Goal: Navigation & Orientation: Find specific page/section

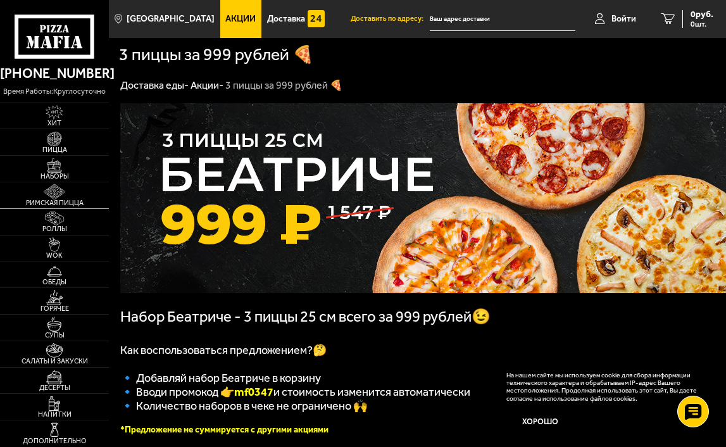
click at [36, 194] on link "Римская пицца" at bounding box center [54, 195] width 109 height 26
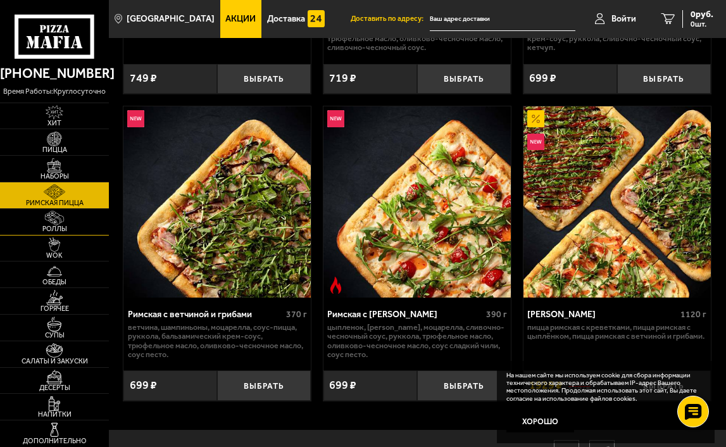
scroll to position [384, 0]
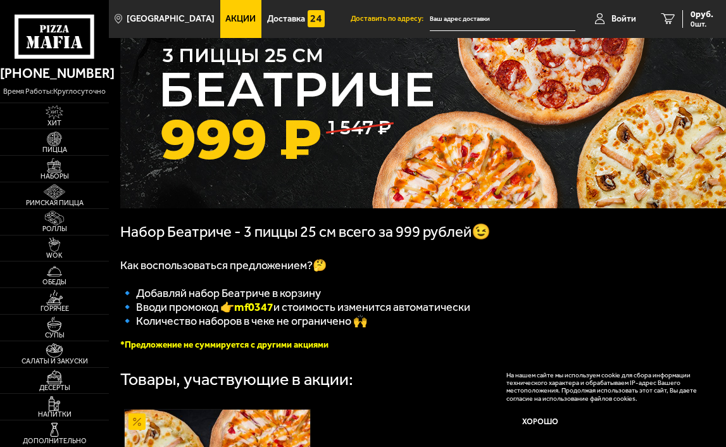
scroll to position [22, 0]
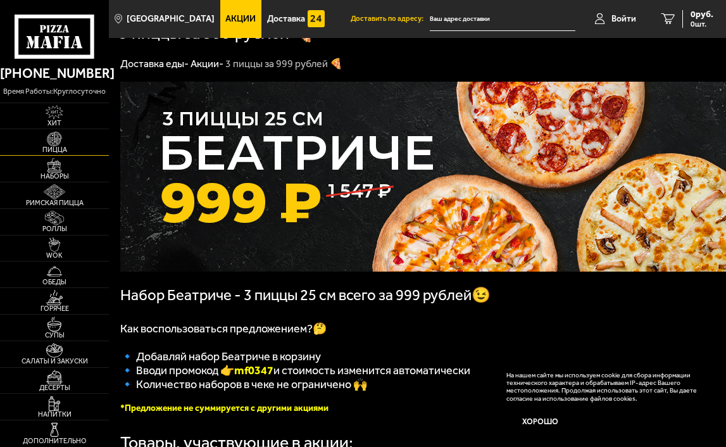
click at [36, 147] on span "Пицца" at bounding box center [54, 149] width 109 height 7
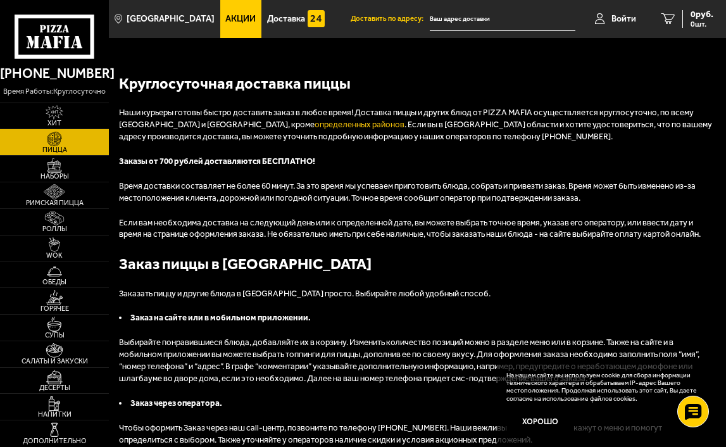
scroll to position [4836, 0]
